Goal: Transaction & Acquisition: Register for event/course

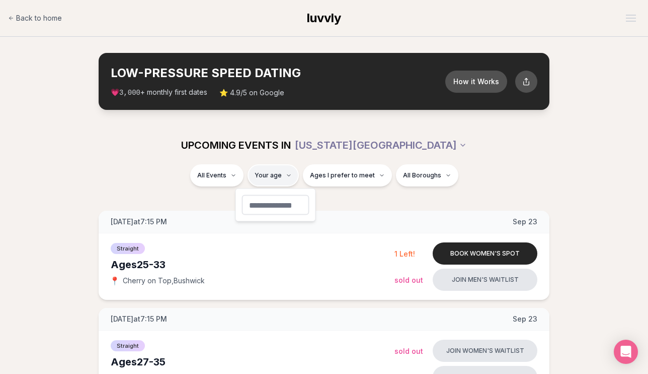
type input "**"
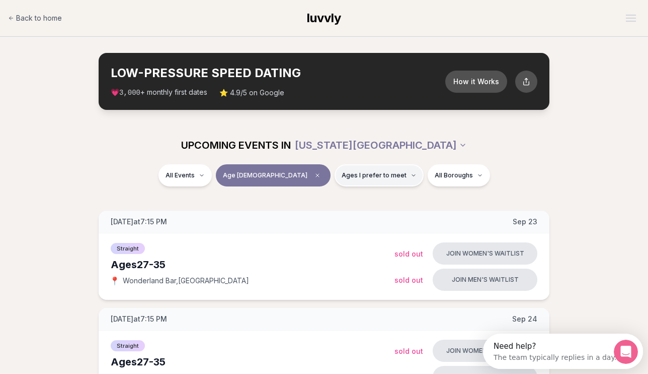
click at [366, 179] on button "Ages I prefer to meet" at bounding box center [379, 175] width 89 height 22
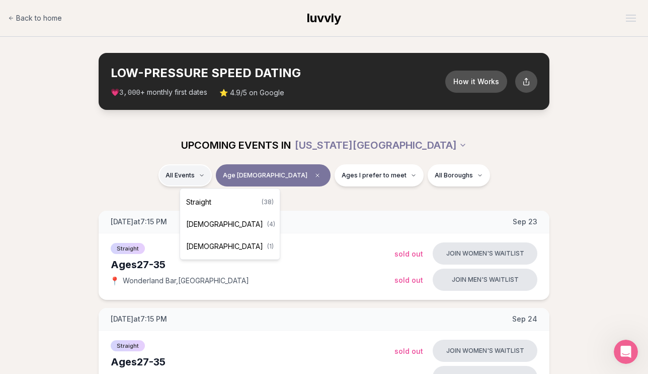
click at [223, 201] on div "Straight ( 38 )" at bounding box center [230, 202] width 96 height 22
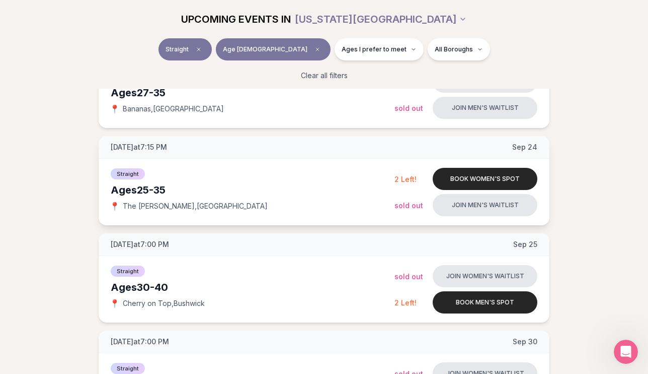
scroll to position [286, 0]
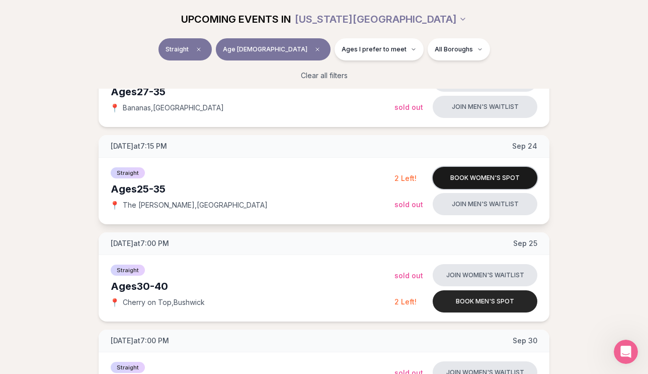
click at [498, 182] on button "Book women's spot" at bounding box center [485, 178] width 105 height 22
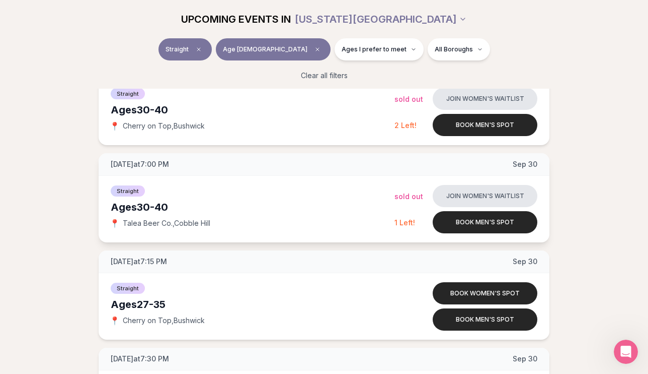
scroll to position [480, 0]
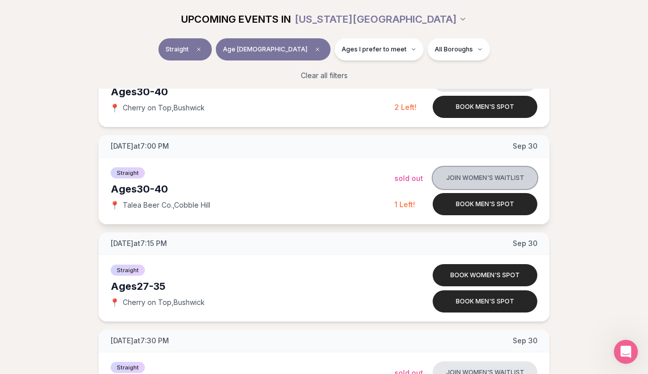
click at [485, 181] on button "Join women's waitlist" at bounding box center [485, 178] width 105 height 22
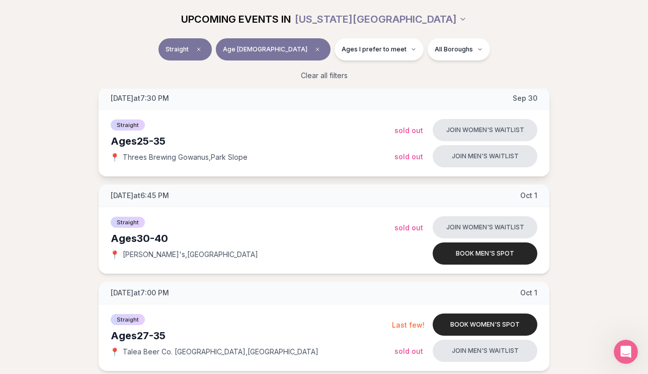
scroll to position [736, 0]
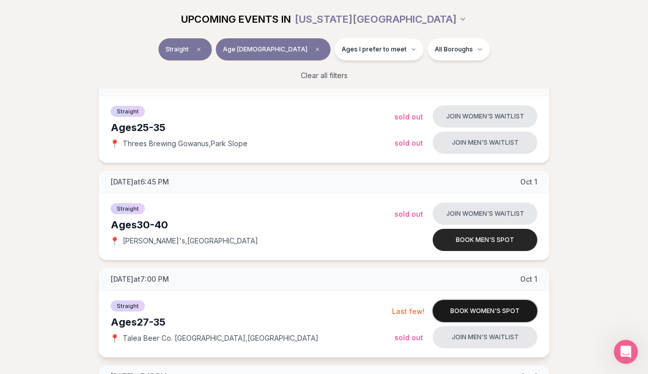
click at [470, 304] on button "Book women's spot" at bounding box center [485, 311] width 105 height 22
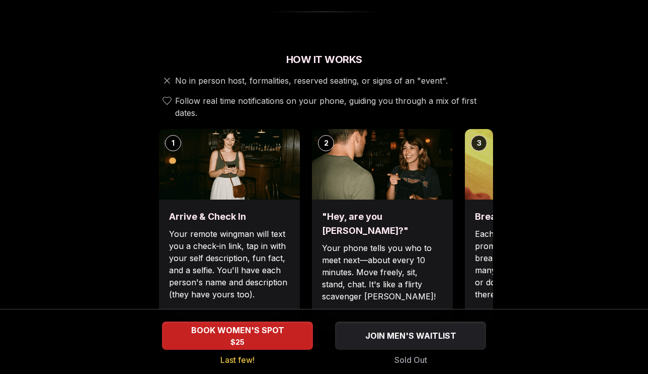
scroll to position [369, 0]
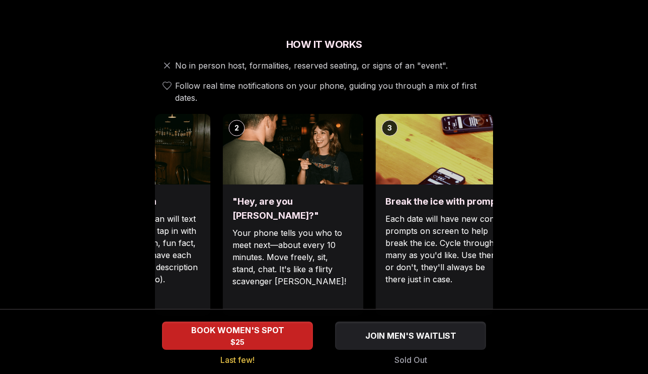
click at [322, 184] on div ""Hey, are you [PERSON_NAME]?" Your phone tells you who to meet next—about every…" at bounding box center [292, 249] width 141 height 131
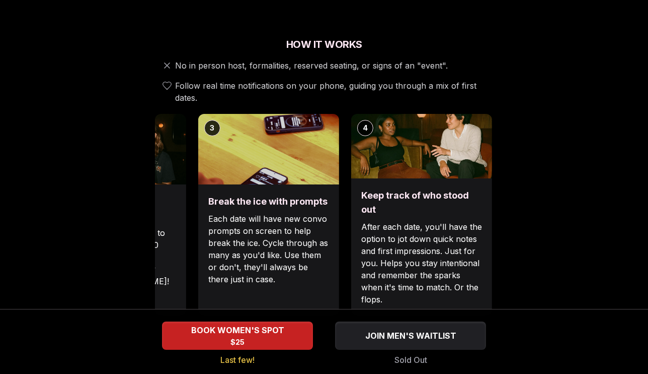
click at [249, 218] on p "Each date will have new convo prompts on screen to help break the ice. Cycle th…" at bounding box center [268, 248] width 121 height 72
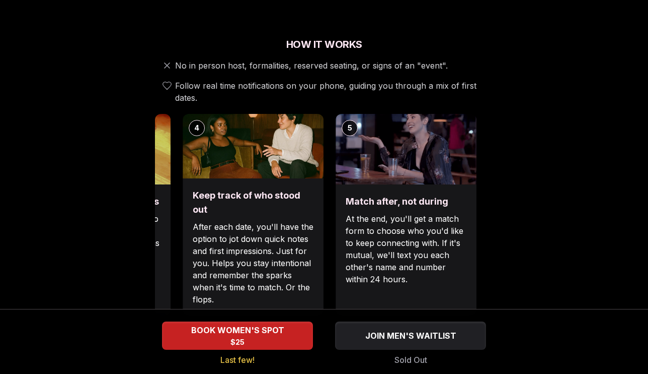
click at [232, 240] on p "After each date, you'll have the option to jot down quick notes and first impre…" at bounding box center [253, 262] width 121 height 85
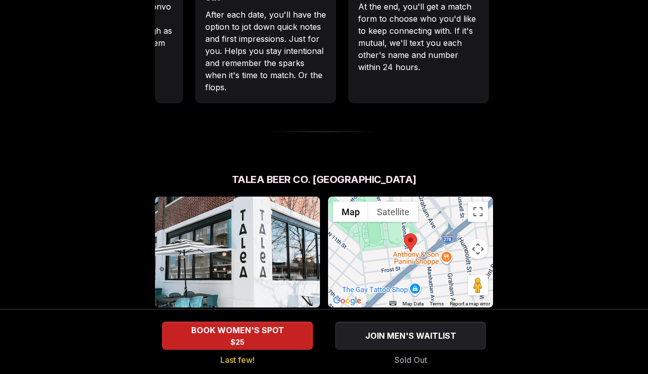
scroll to position [583, 0]
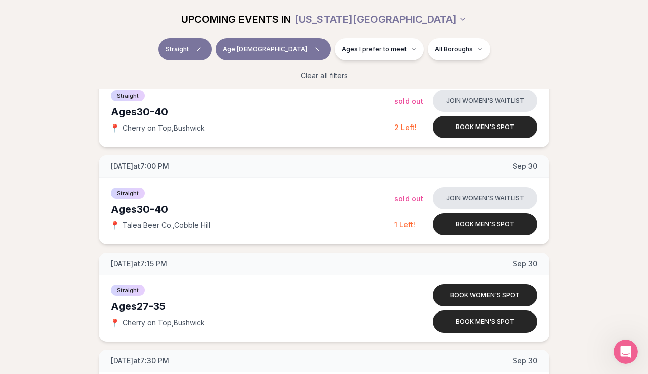
scroll to position [467, 0]
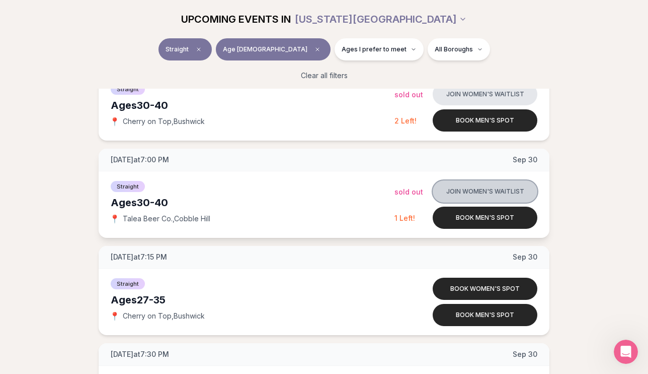
click at [481, 189] on button "Join women's waitlist" at bounding box center [485, 191] width 105 height 22
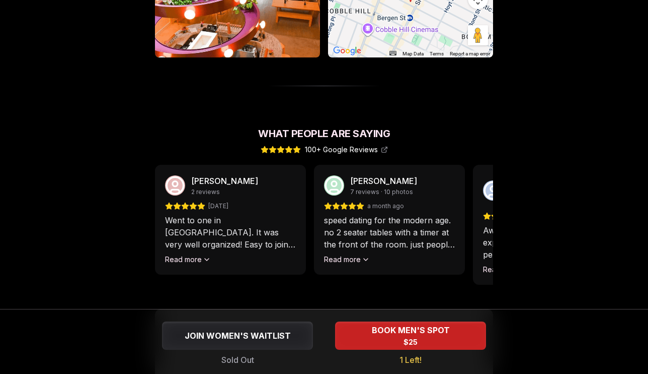
scroll to position [816, 0]
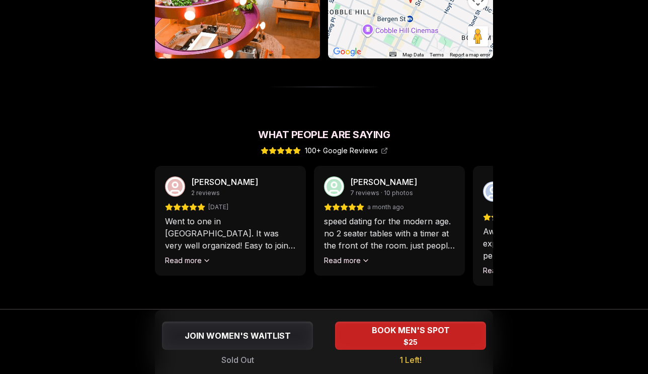
drag, startPoint x: 336, startPoint y: 234, endPoint x: 291, endPoint y: 231, distance: 44.4
click at [292, 231] on div "[PERSON_NAME] 2 reviews [DATE] Went to one in [GEOGRAPHIC_DATA]. It was very we…" at bounding box center [324, 232] width 338 height 132
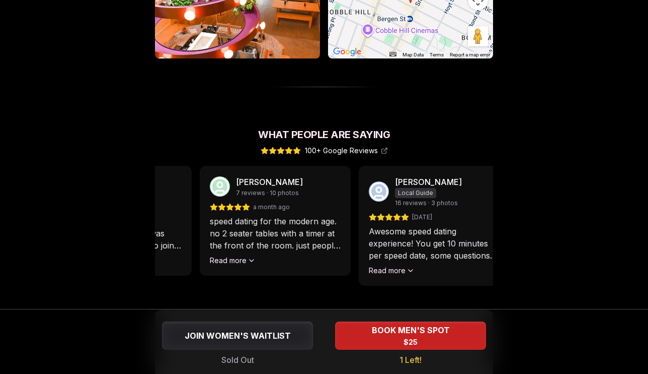
click at [256, 217] on p "speed dating for the modern age. no 2 seater tables with a timer at the front o…" at bounding box center [275, 233] width 131 height 36
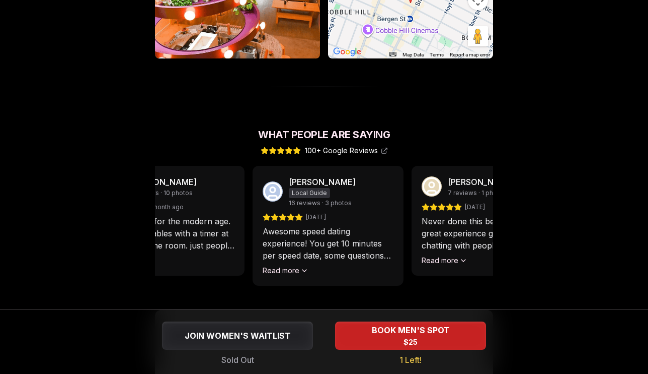
click at [191, 216] on p "speed dating for the modern age. no 2 seater tables with a timer at the front o…" at bounding box center [169, 233] width 131 height 36
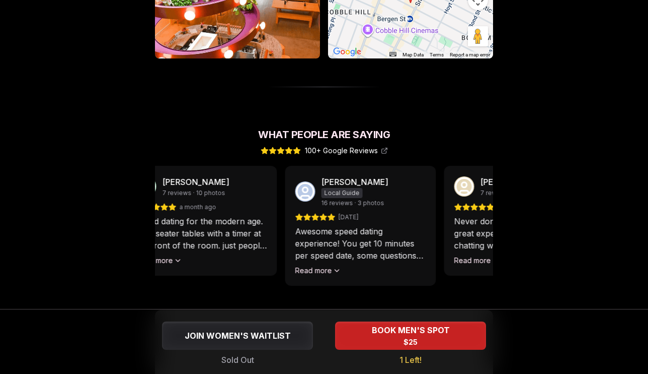
click at [295, 243] on div "Awesome speed dating experience! You get 10 minutes per speed date, some questi…" at bounding box center [360, 250] width 131 height 50
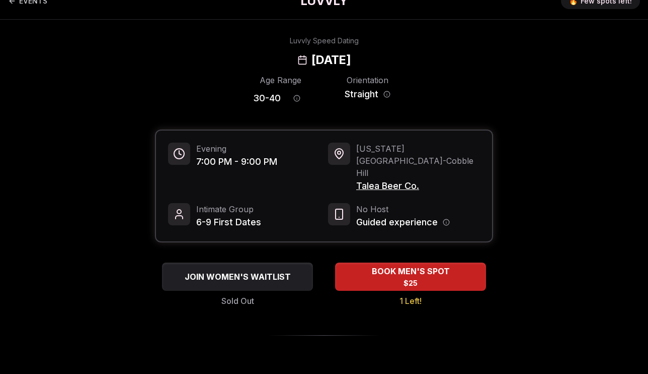
scroll to position [18, 0]
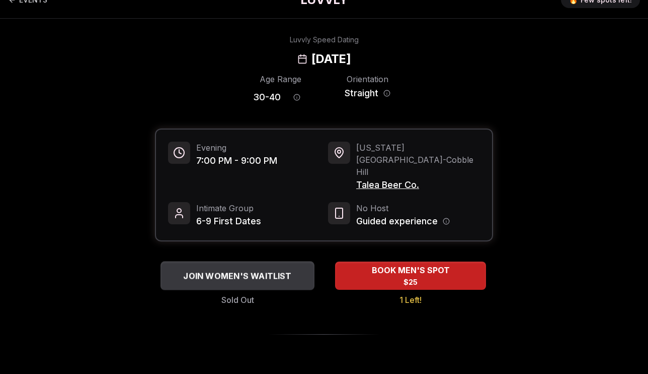
click at [281, 269] on span "JOIN WOMEN'S WAITLIST" at bounding box center [237, 275] width 112 height 12
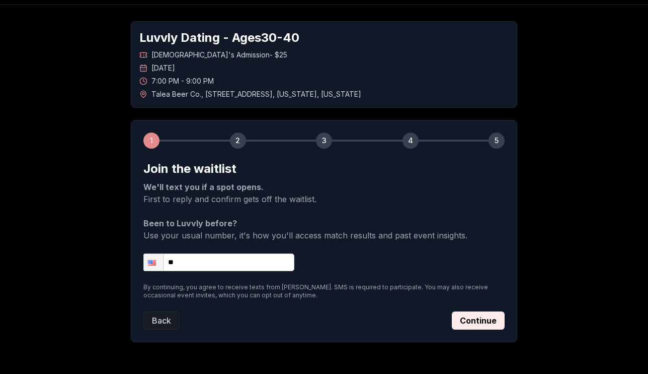
scroll to position [33, 0]
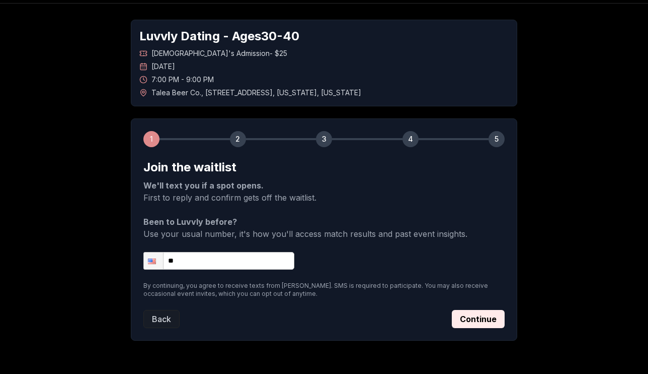
click at [246, 266] on input "**" at bounding box center [218, 261] width 151 height 18
type input "**********"
click at [492, 326] on button "Continue" at bounding box center [478, 319] width 53 height 18
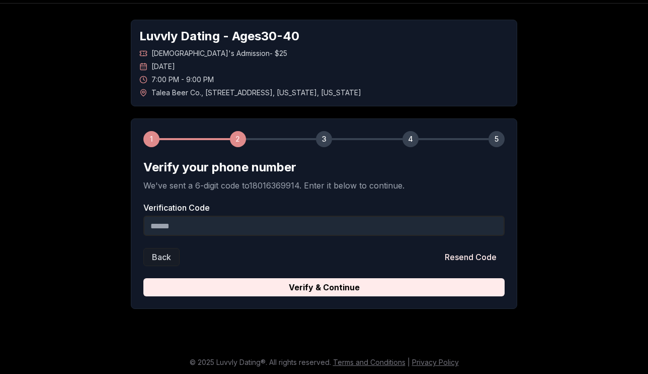
click at [239, 233] on input "Verification Code" at bounding box center [323, 225] width 361 height 20
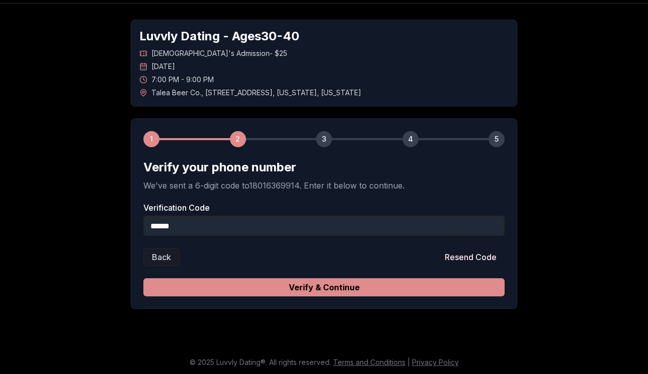
type input "******"
click at [316, 287] on button "Verify & Continue" at bounding box center [323, 287] width 361 height 18
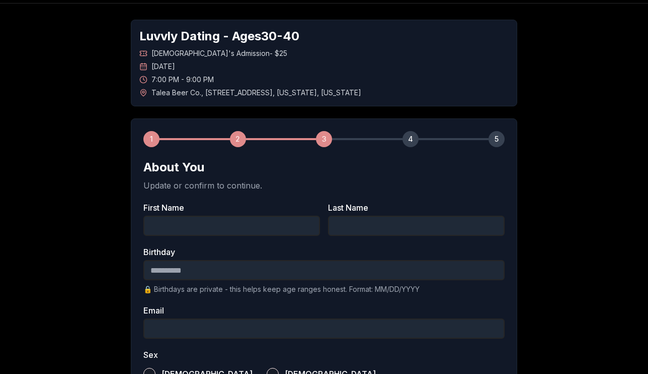
click at [284, 224] on input "First Name" at bounding box center [231, 225] width 177 height 20
type input "****"
type input "*"
click at [227, 268] on input "Birthday" at bounding box center [323, 270] width 361 height 20
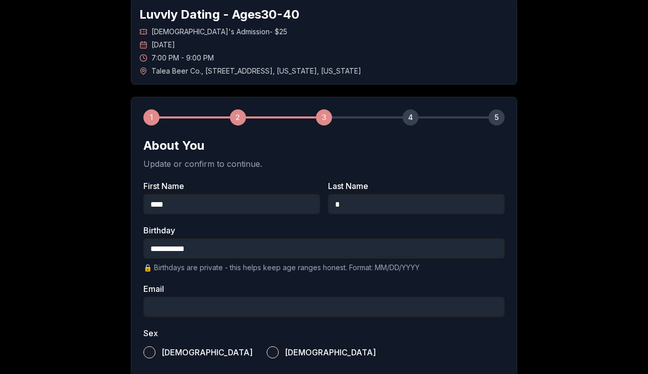
scroll to position [78, 0]
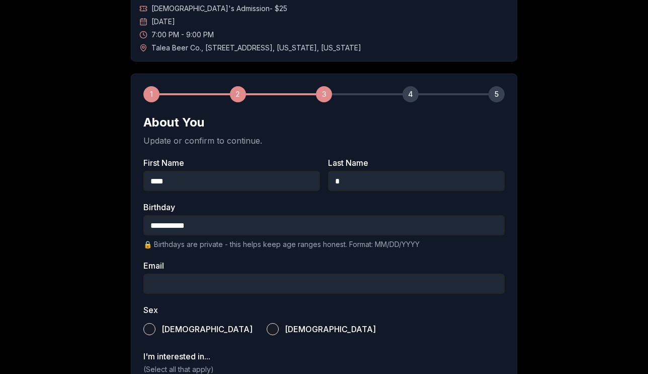
type input "**********"
click at [221, 284] on input "Email" at bounding box center [323, 283] width 361 height 20
type input "**********"
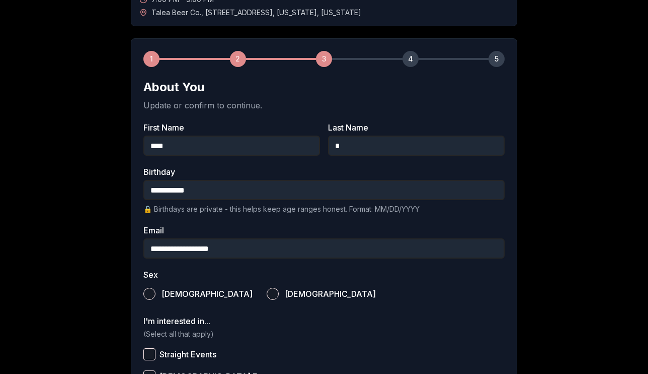
scroll to position [118, 0]
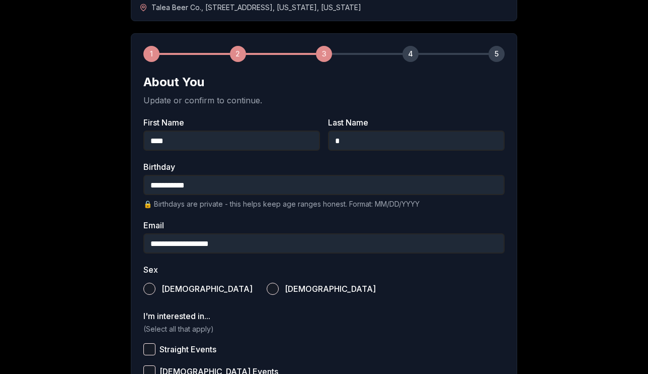
click at [285, 290] on span "[DEMOGRAPHIC_DATA]" at bounding box center [330, 288] width 91 height 8
click at [267, 290] on button "[DEMOGRAPHIC_DATA]" at bounding box center [273, 288] width 12 height 12
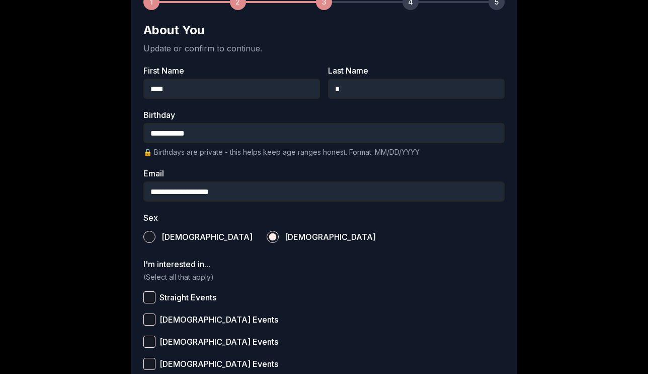
scroll to position [174, 0]
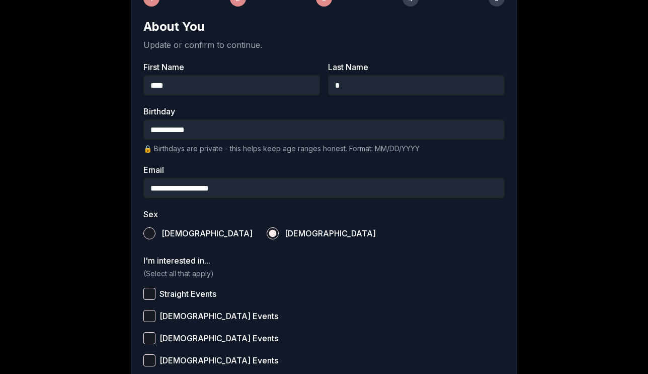
click at [149, 290] on button "Straight Events" at bounding box center [149, 293] width 12 height 12
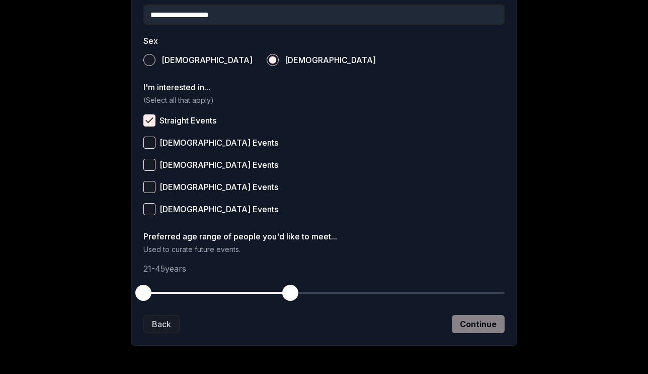
scroll to position [354, 0]
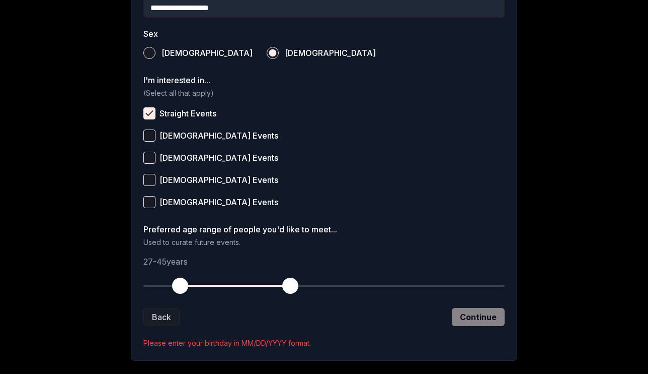
drag, startPoint x: 144, startPoint y: 285, endPoint x: 180, endPoint y: 286, distance: 35.8
click at [180, 286] on span "button" at bounding box center [180, 285] width 16 height 16
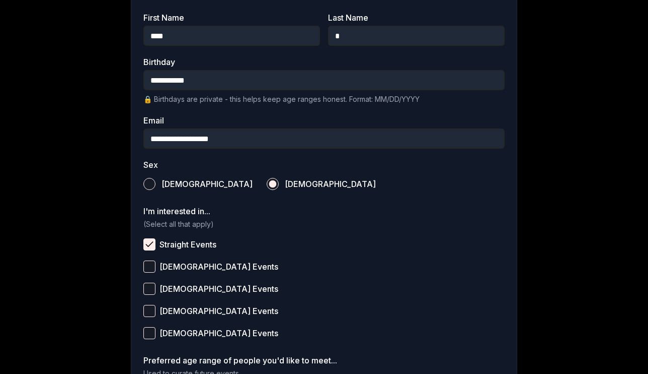
scroll to position [215, 0]
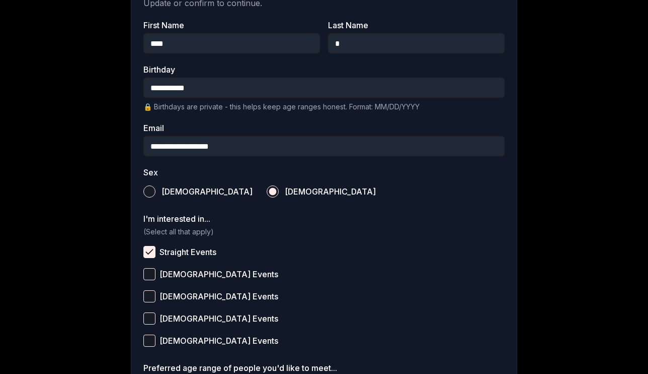
click at [206, 88] on input "**********" at bounding box center [323, 88] width 361 height 20
click at [279, 210] on form "**********" at bounding box center [323, 231] width 361 height 509
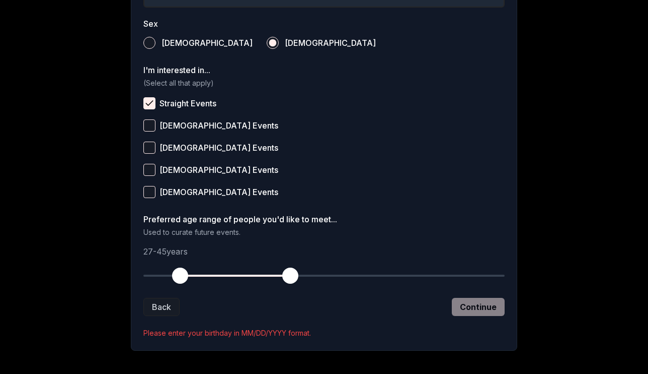
scroll to position [365, 0]
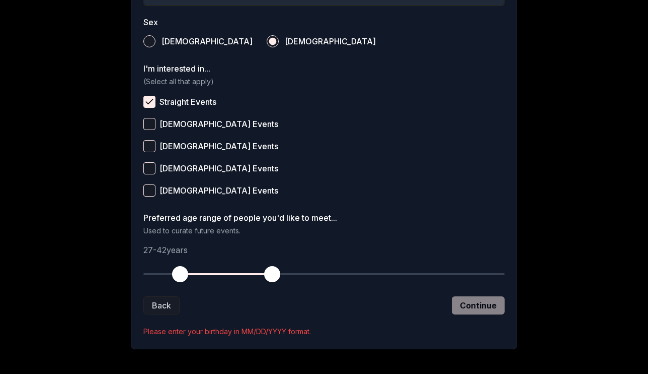
drag, startPoint x: 288, startPoint y: 274, endPoint x: 273, endPoint y: 274, distance: 15.1
click at [273, 274] on span "button" at bounding box center [272, 274] width 16 height 16
click at [473, 306] on div "Back Continue" at bounding box center [323, 305] width 361 height 18
click at [467, 304] on div "Back Continue" at bounding box center [323, 305] width 361 height 18
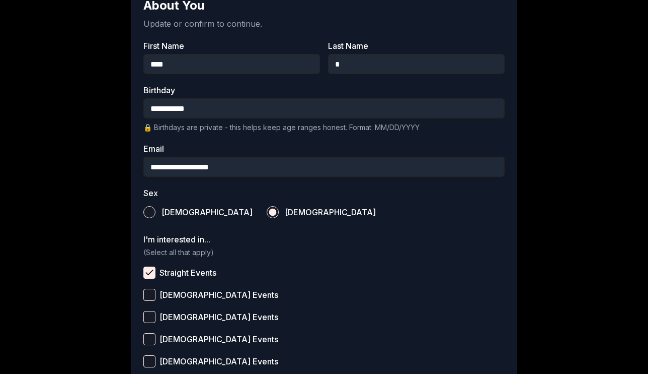
scroll to position [142, 0]
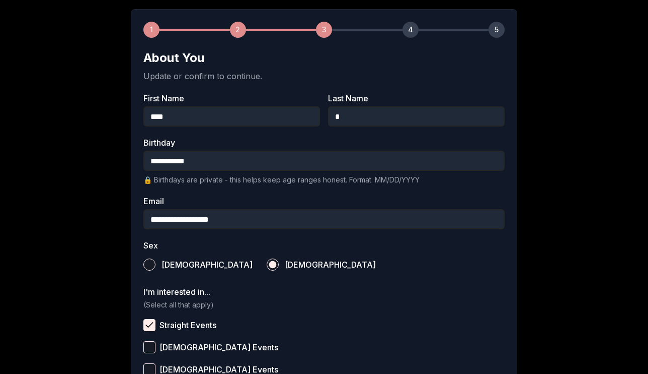
click at [201, 154] on input "**********" at bounding box center [323, 161] width 361 height 20
type input "**********"
click at [283, 257] on div "[DEMOGRAPHIC_DATA] [DEMOGRAPHIC_DATA]" at bounding box center [323, 264] width 361 height 22
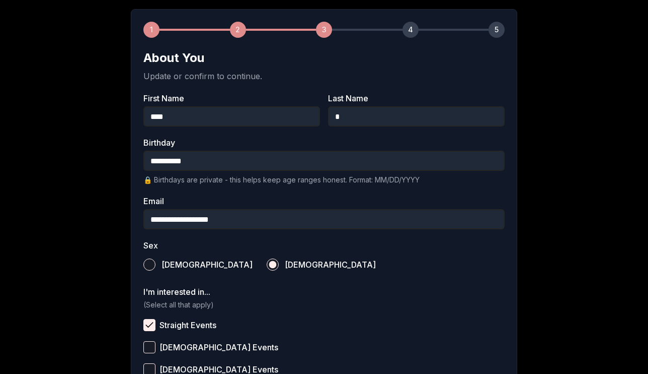
scroll to position [385, 0]
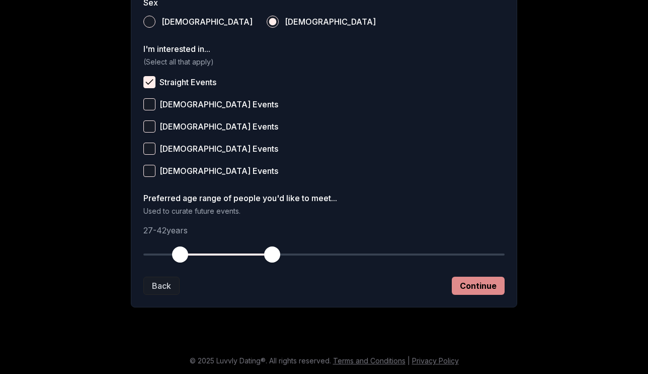
click at [469, 287] on button "Continue" at bounding box center [478, 285] width 53 height 18
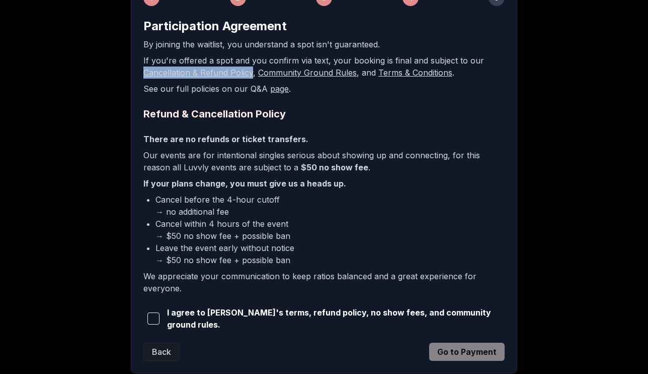
scroll to position [183, 0]
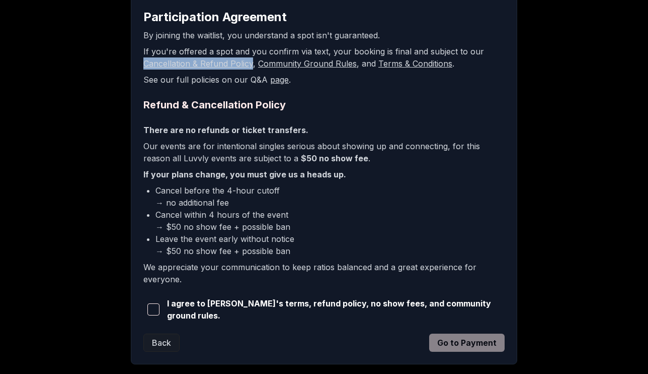
click at [156, 307] on span "button" at bounding box center [153, 309] width 12 height 12
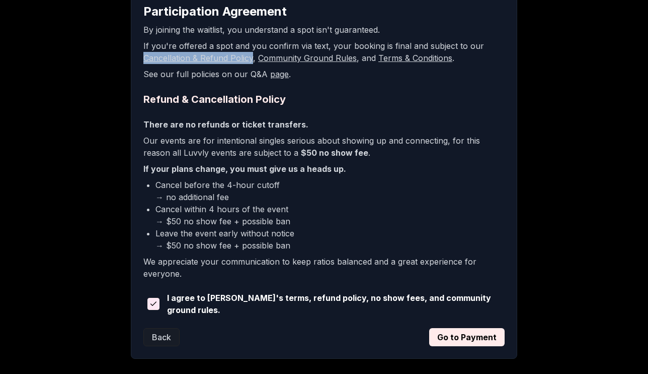
scroll to position [205, 0]
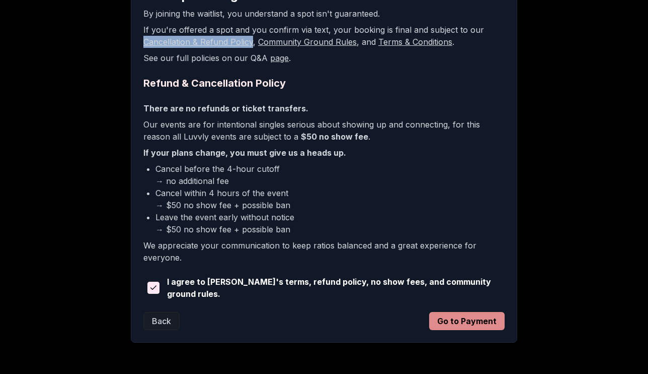
click at [465, 315] on button "Go to Payment" at bounding box center [467, 321] width 76 height 18
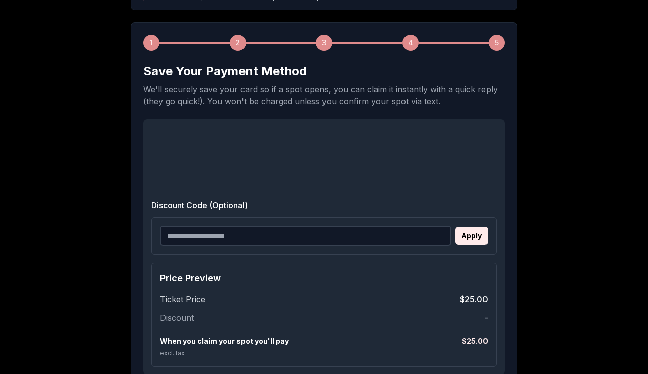
scroll to position [127, 0]
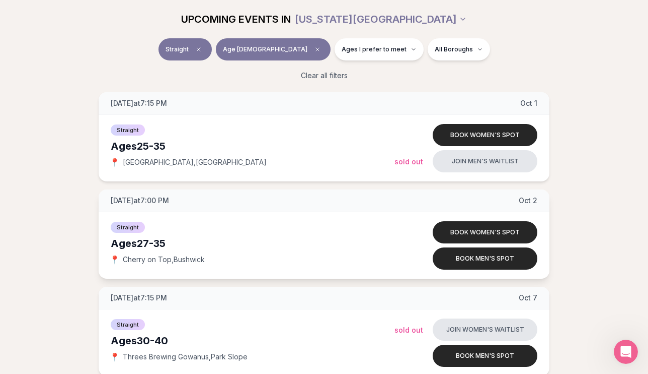
scroll to position [976, 0]
